Goal: Information Seeking & Learning: Learn about a topic

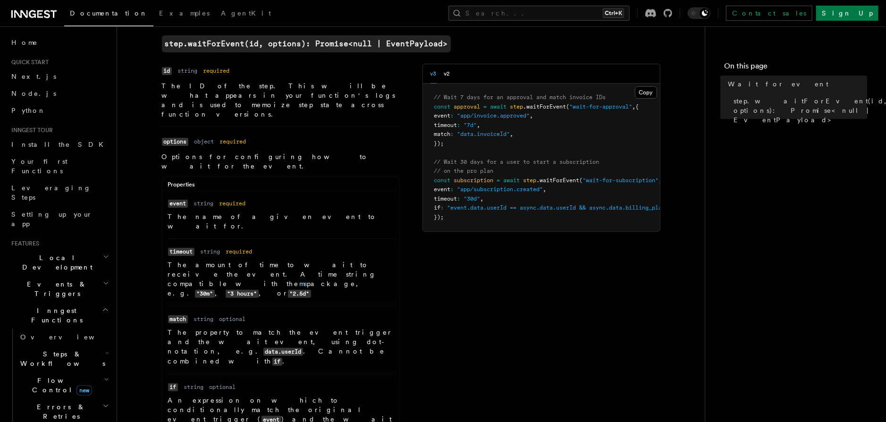
scroll to position [51, 0]
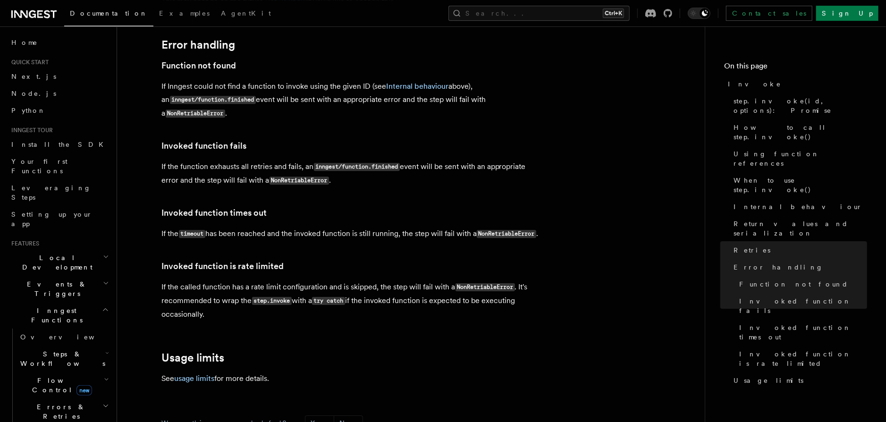
scroll to position [2060, 0]
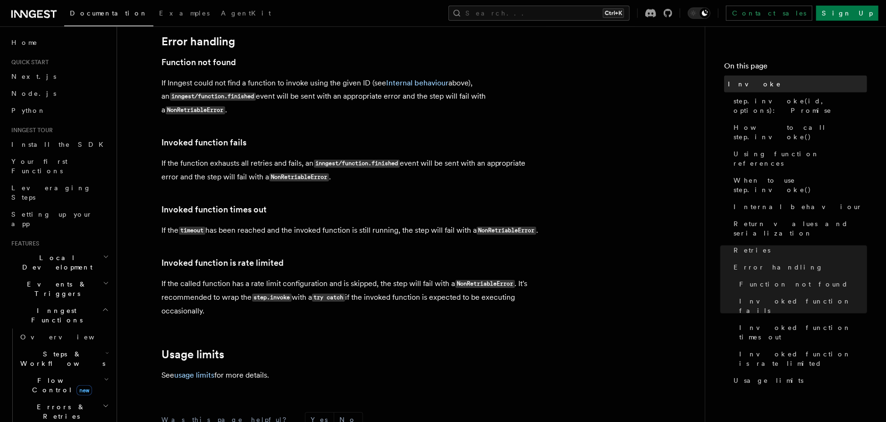
click at [772, 91] on link "Invoke" at bounding box center [795, 84] width 143 height 17
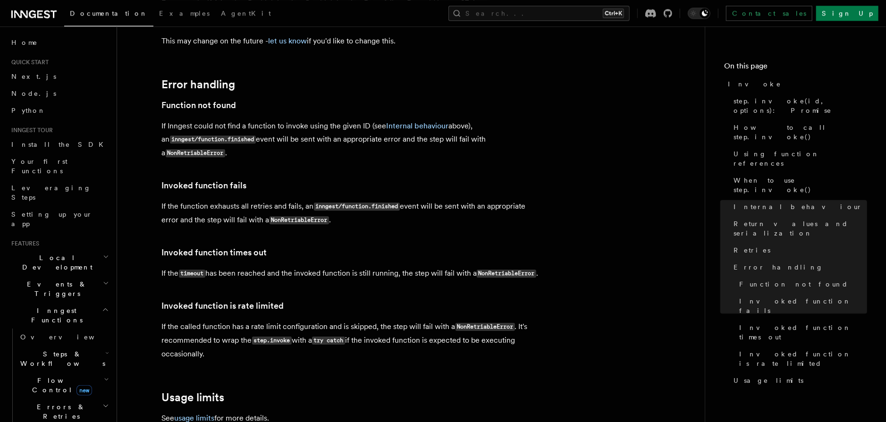
scroll to position [2060, 0]
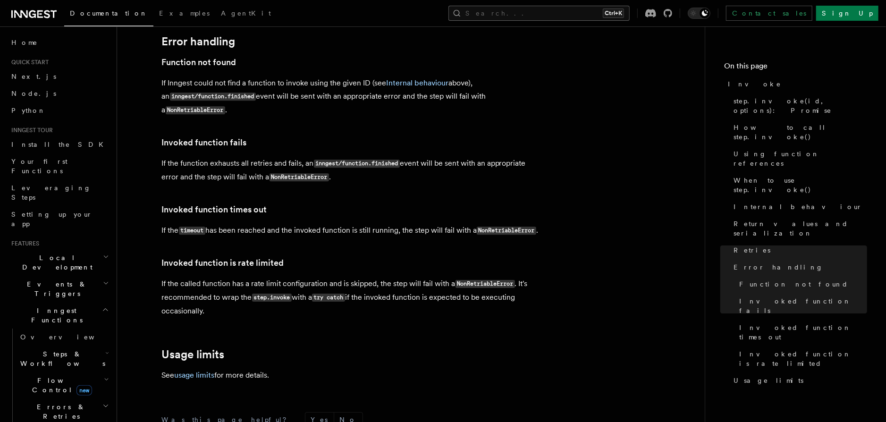
click at [628, 15] on button "Search... Ctrl+K" at bounding box center [538, 13] width 181 height 15
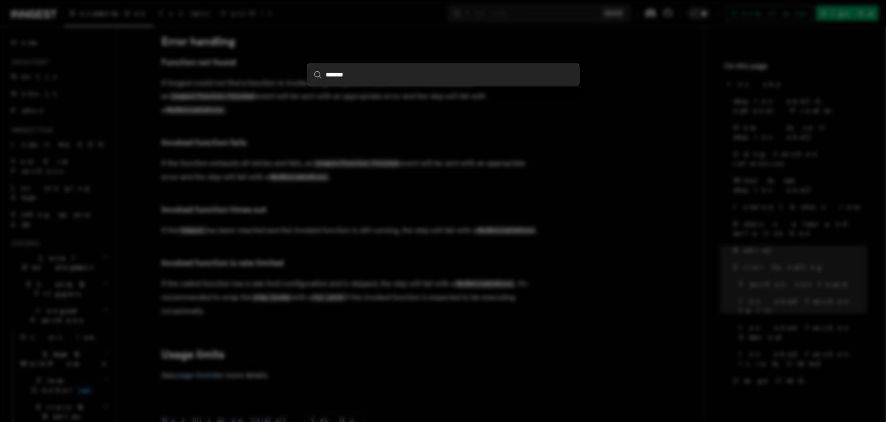
type input "********"
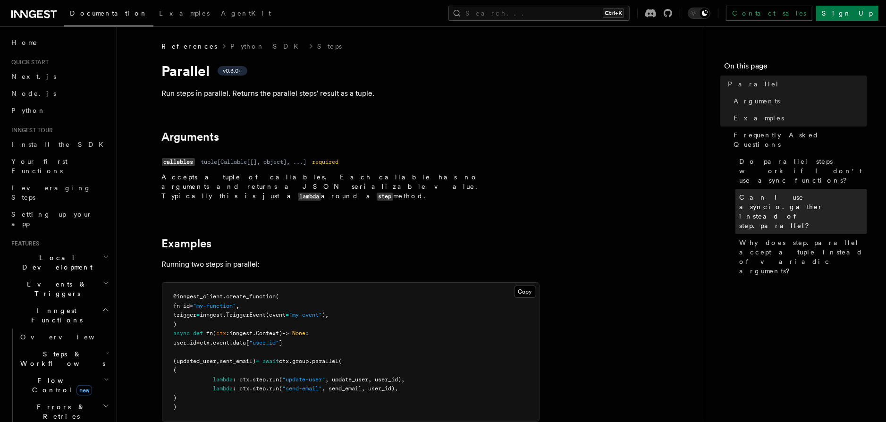
click at [784, 193] on span "Can I use asyncio.gather instead of step.parallel?" at bounding box center [803, 212] width 128 height 38
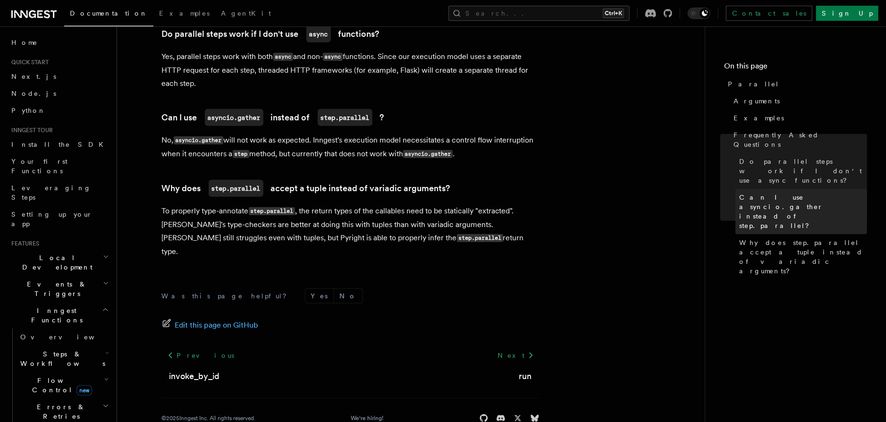
scroll to position [731, 0]
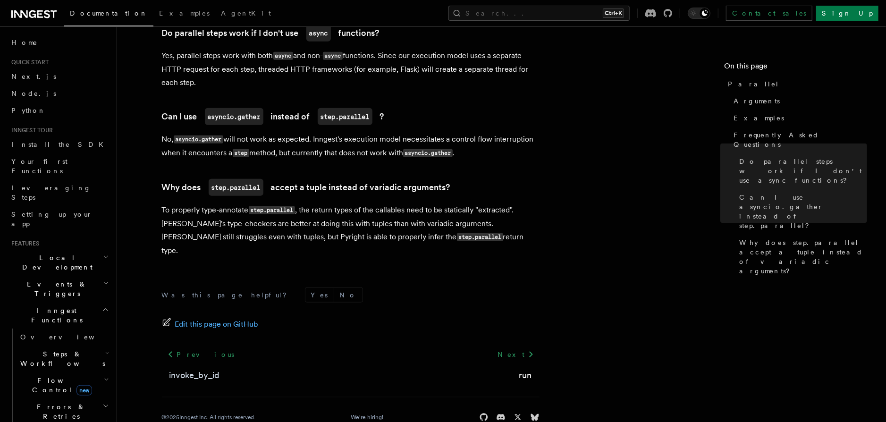
click at [197, 369] on link "invoke_by_id" at bounding box center [194, 375] width 51 height 13
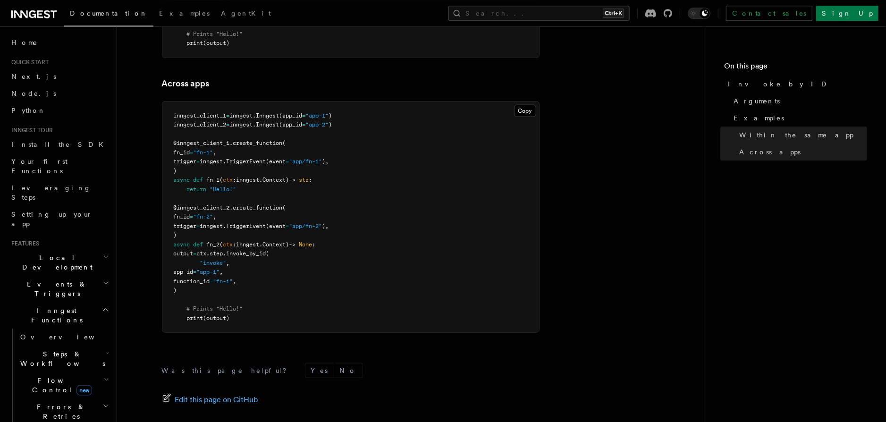
scroll to position [708, 0]
